Goal: Obtain resource: Download file/media

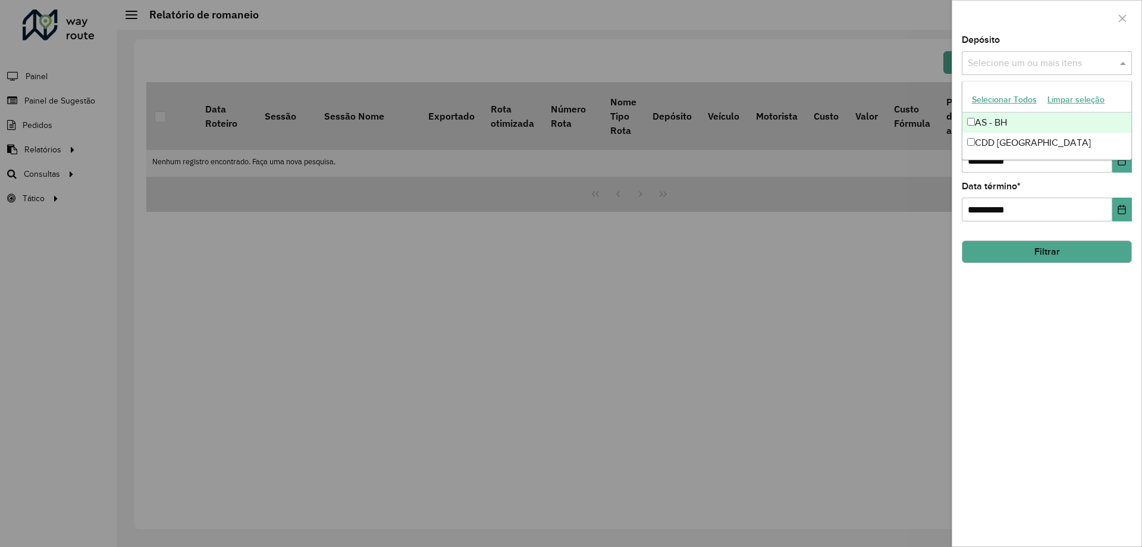
click at [1039, 58] on input "text" at bounding box center [1041, 64] width 152 height 14
drag, startPoint x: 528, startPoint y: 193, endPoint x: 170, endPoint y: 155, distance: 359.6
click at [526, 194] on div at bounding box center [571, 273] width 1142 height 547
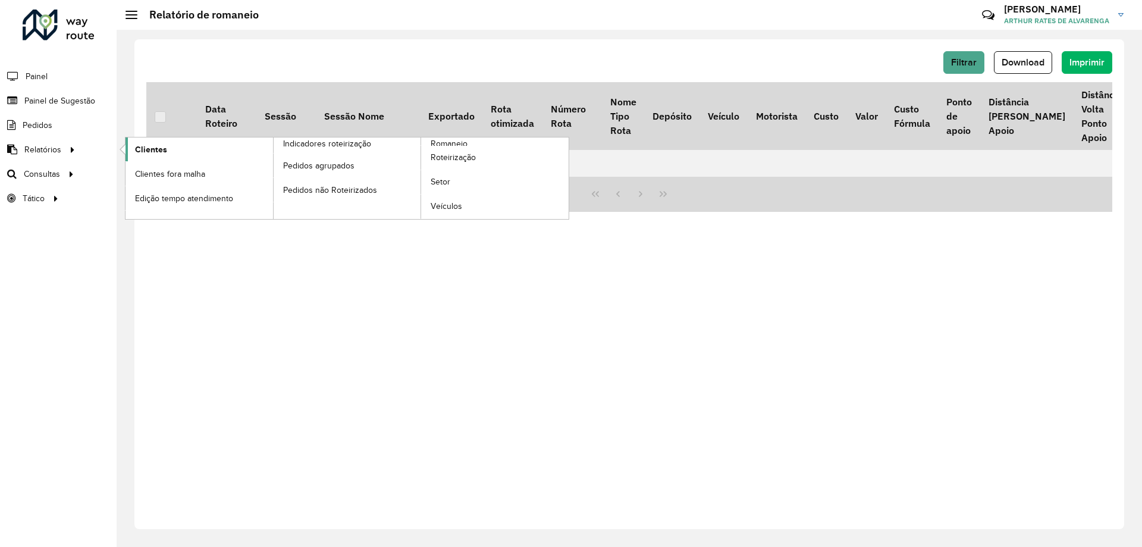
click at [190, 145] on link "Clientes" at bounding box center [200, 149] width 148 height 24
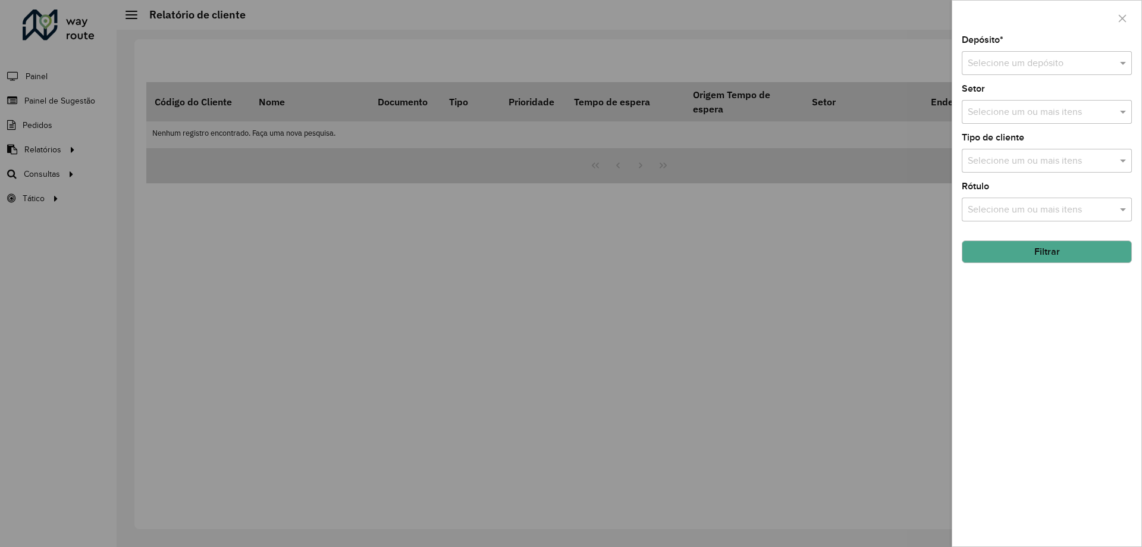
click at [1050, 51] on div "Depósito * Selecione um depósito" at bounding box center [1047, 55] width 170 height 39
click at [1048, 60] on input "text" at bounding box center [1035, 64] width 134 height 14
click at [1006, 112] on div "CDD [GEOGRAPHIC_DATA]" at bounding box center [1047, 118] width 169 height 20
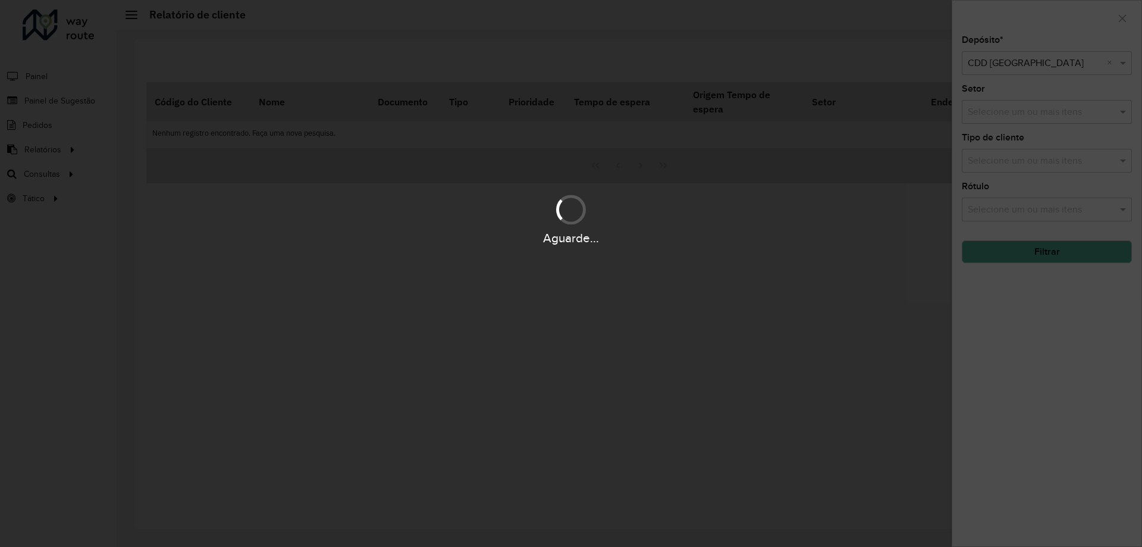
click at [1039, 328] on div "Aguarde..." at bounding box center [571, 273] width 1142 height 547
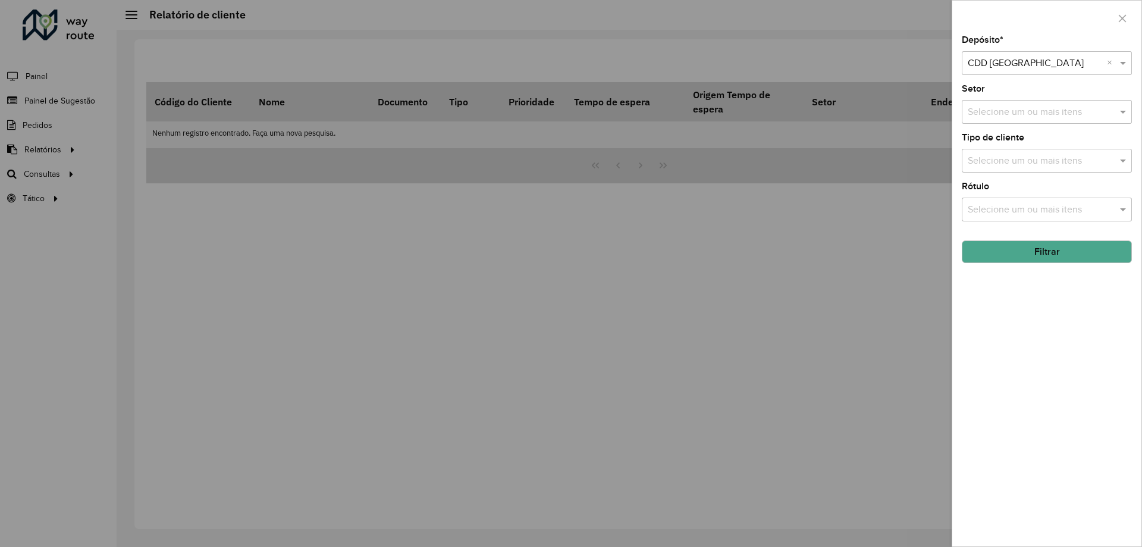
click at [1034, 271] on div "Depósito * Selecione um depósito × CDD [GEOGRAPHIC_DATA] × Setor Selecione um o…" at bounding box center [1047, 291] width 189 height 511
click at [1038, 257] on button "Filtrar" at bounding box center [1047, 251] width 170 height 23
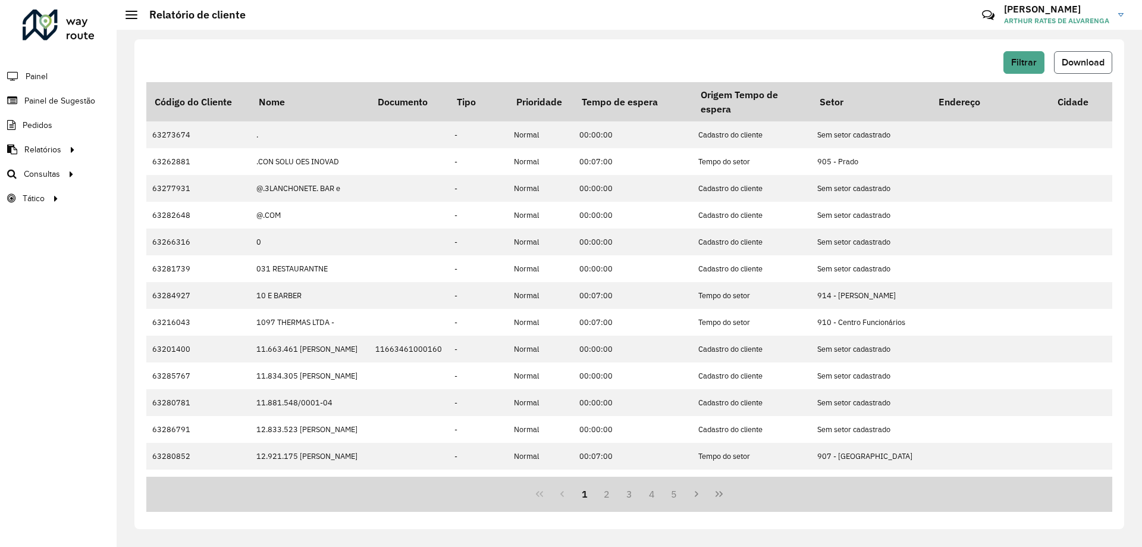
click at [1093, 54] on button "Download" at bounding box center [1083, 62] width 58 height 23
